Goal: Obtain resource: Download file/media

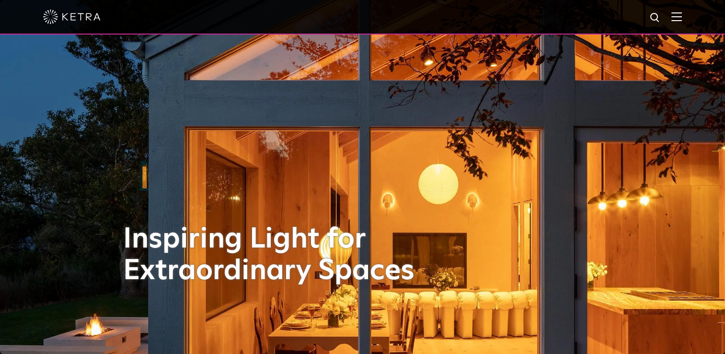
click at [677, 21] on div at bounding box center [362, 17] width 639 height 34
click at [681, 23] on div at bounding box center [362, 17] width 639 height 34
click at [682, 16] on img at bounding box center [677, 16] width 11 height 9
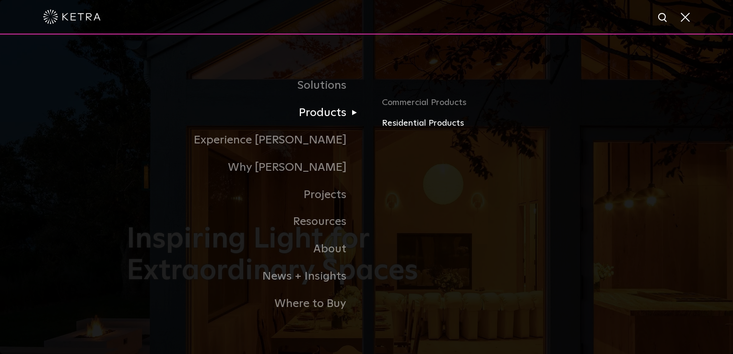
click at [403, 121] on link "Residential Products" at bounding box center [494, 124] width 224 height 14
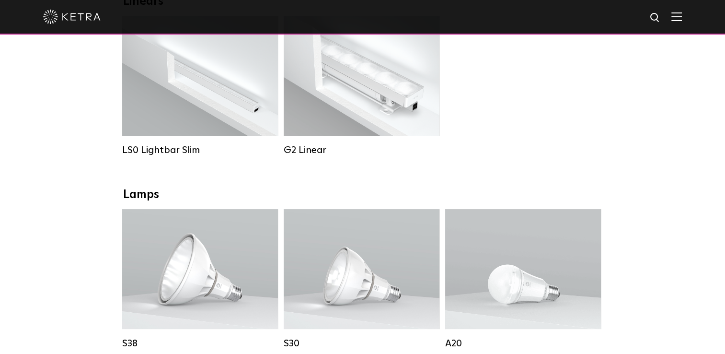
scroll to position [293, 0]
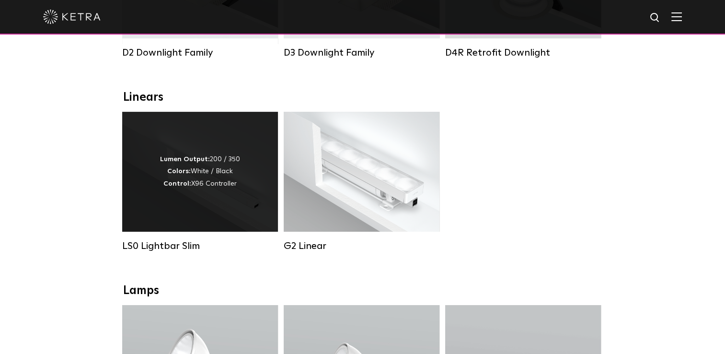
click at [170, 187] on strong "Control:" at bounding box center [178, 183] width 28 height 7
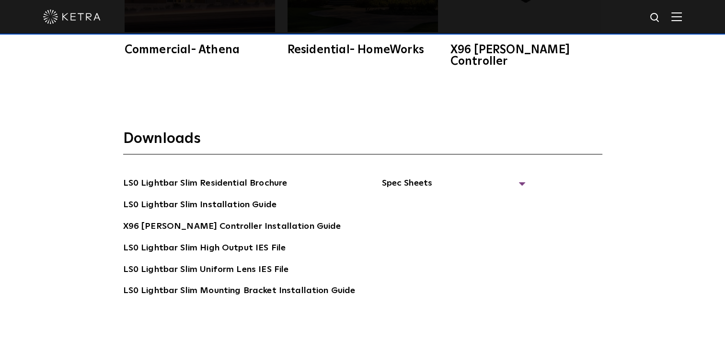
scroll to position [1678, 0]
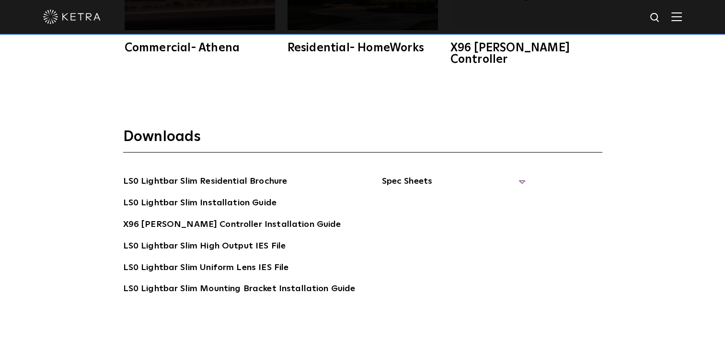
click at [519, 175] on span "Spec Sheets" at bounding box center [454, 185] width 144 height 21
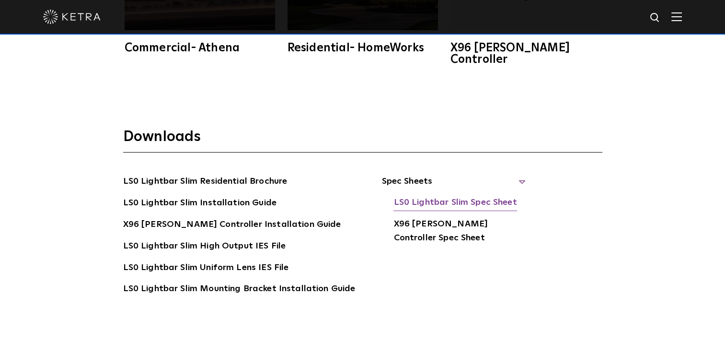
click at [496, 196] on link "LS0 Lightbar Slim Spec Sheet" at bounding box center [455, 203] width 123 height 15
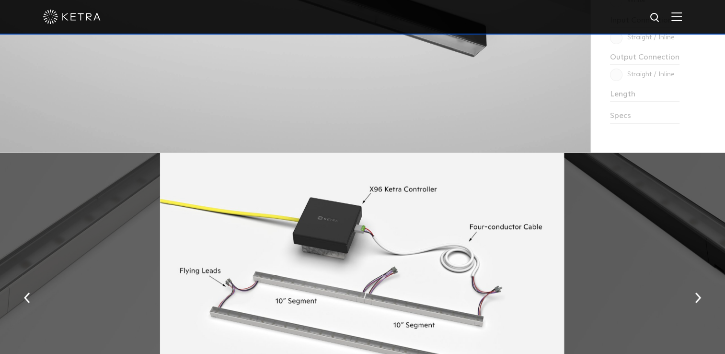
scroll to position [719, 0]
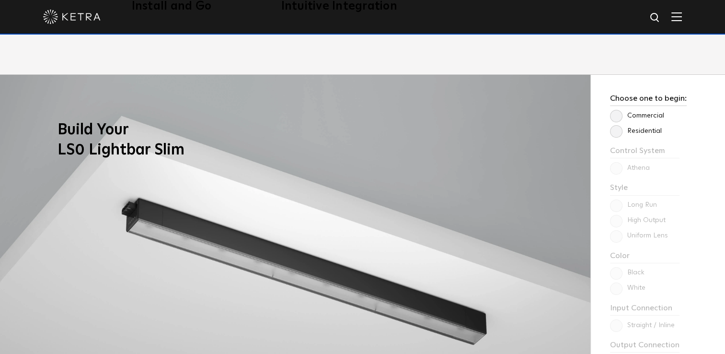
click at [619, 116] on label "Commercial" at bounding box center [637, 116] width 54 height 8
click at [0, 0] on input "Commercial" at bounding box center [0, 0] width 0 height 0
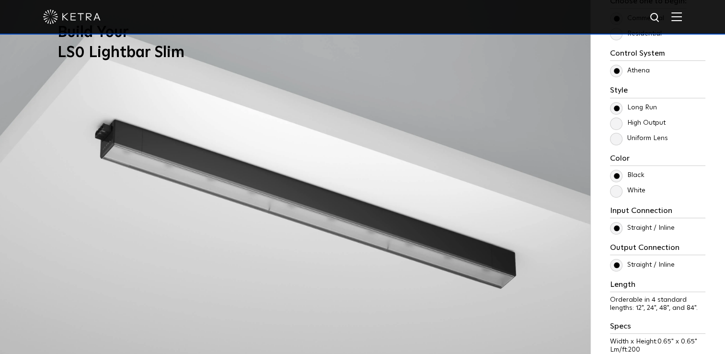
scroll to position [815, 0]
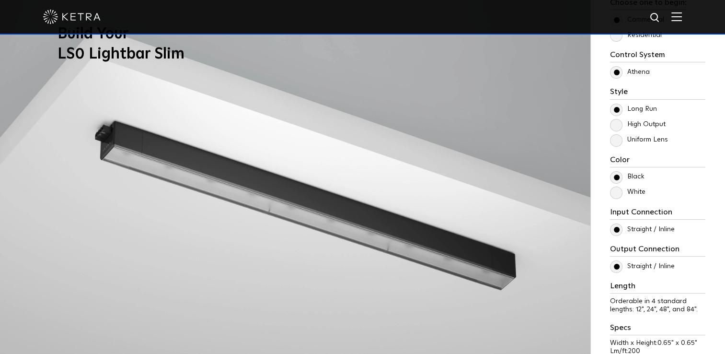
click at [646, 141] on label "Uniform Lens" at bounding box center [639, 140] width 58 height 8
click at [0, 0] on input "Uniform Lens" at bounding box center [0, 0] width 0 height 0
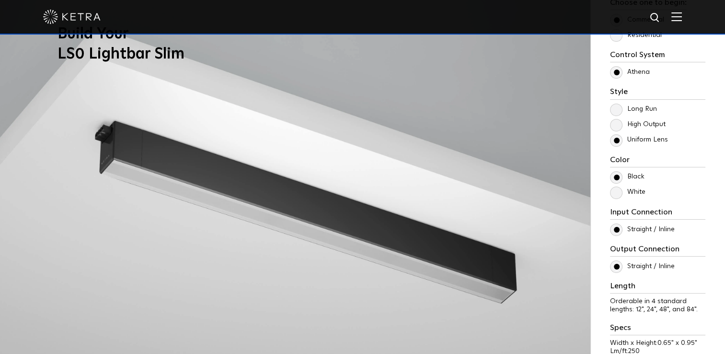
click at [625, 124] on label "High Output" at bounding box center [638, 124] width 56 height 8
click at [0, 0] on input "High Output" at bounding box center [0, 0] width 0 height 0
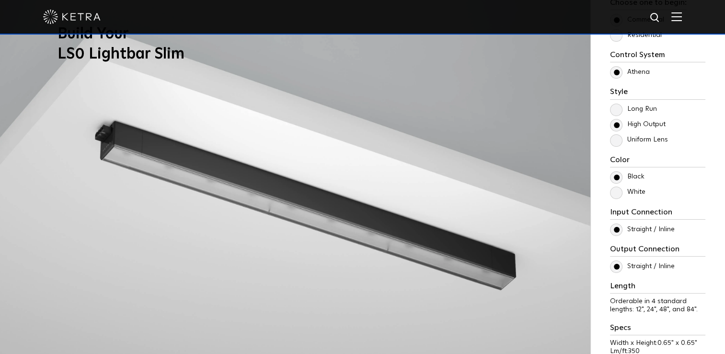
click at [620, 106] on label "Long Run" at bounding box center [633, 109] width 47 height 8
click at [0, 0] on input "Long Run" at bounding box center [0, 0] width 0 height 0
click at [616, 126] on label "High Output" at bounding box center [638, 124] width 56 height 8
click at [0, 0] on input "High Output" at bounding box center [0, 0] width 0 height 0
click at [622, 143] on p "Uniform Lens" at bounding box center [657, 140] width 95 height 12
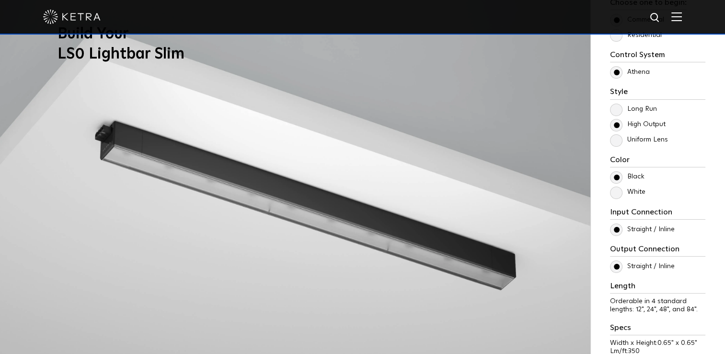
click at [618, 128] on label "High Output" at bounding box center [638, 124] width 56 height 8
click at [0, 0] on input "High Output" at bounding box center [0, 0] width 0 height 0
click at [623, 142] on label "Uniform Lens" at bounding box center [639, 140] width 58 height 8
click at [0, 0] on input "Uniform Lens" at bounding box center [0, 0] width 0 height 0
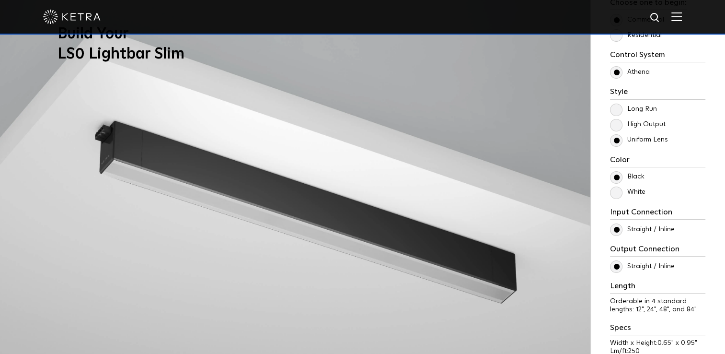
click at [621, 191] on label "White" at bounding box center [627, 192] width 35 height 8
click at [0, 0] on input "White" at bounding box center [0, 0] width 0 height 0
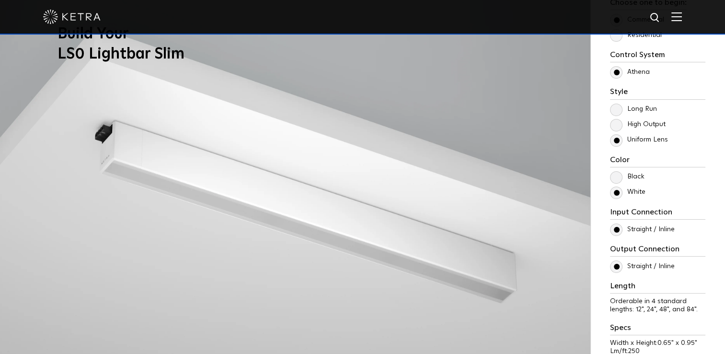
click at [617, 175] on label "Black" at bounding box center [627, 177] width 35 height 8
click at [0, 0] on input "Black" at bounding box center [0, 0] width 0 height 0
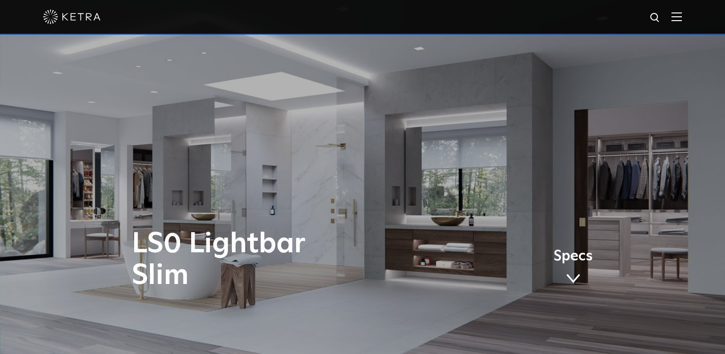
scroll to position [0, 0]
